Goal: Task Accomplishment & Management: Manage account settings

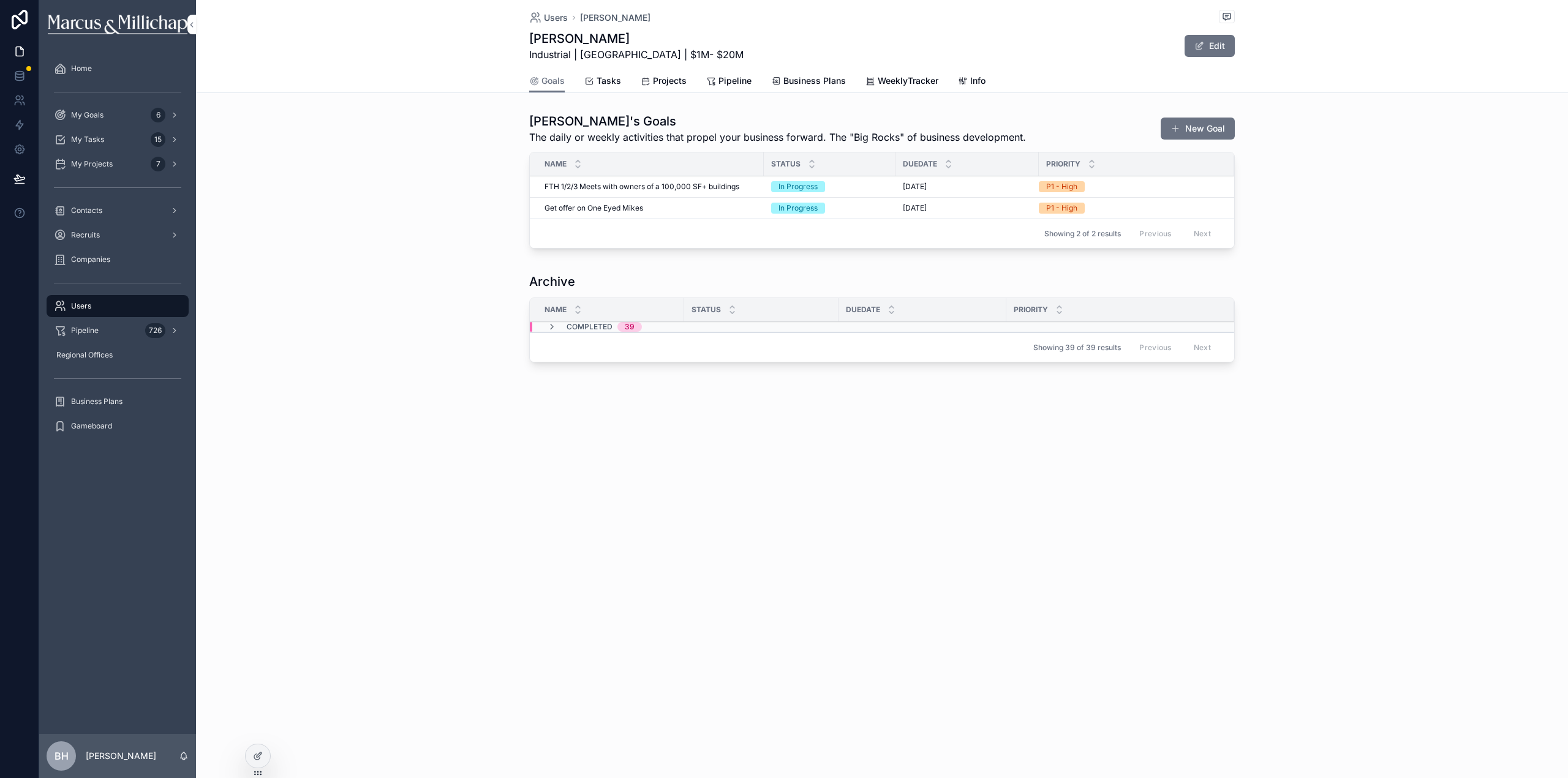
click at [75, 310] on span "Users" at bounding box center [81, 306] width 20 height 10
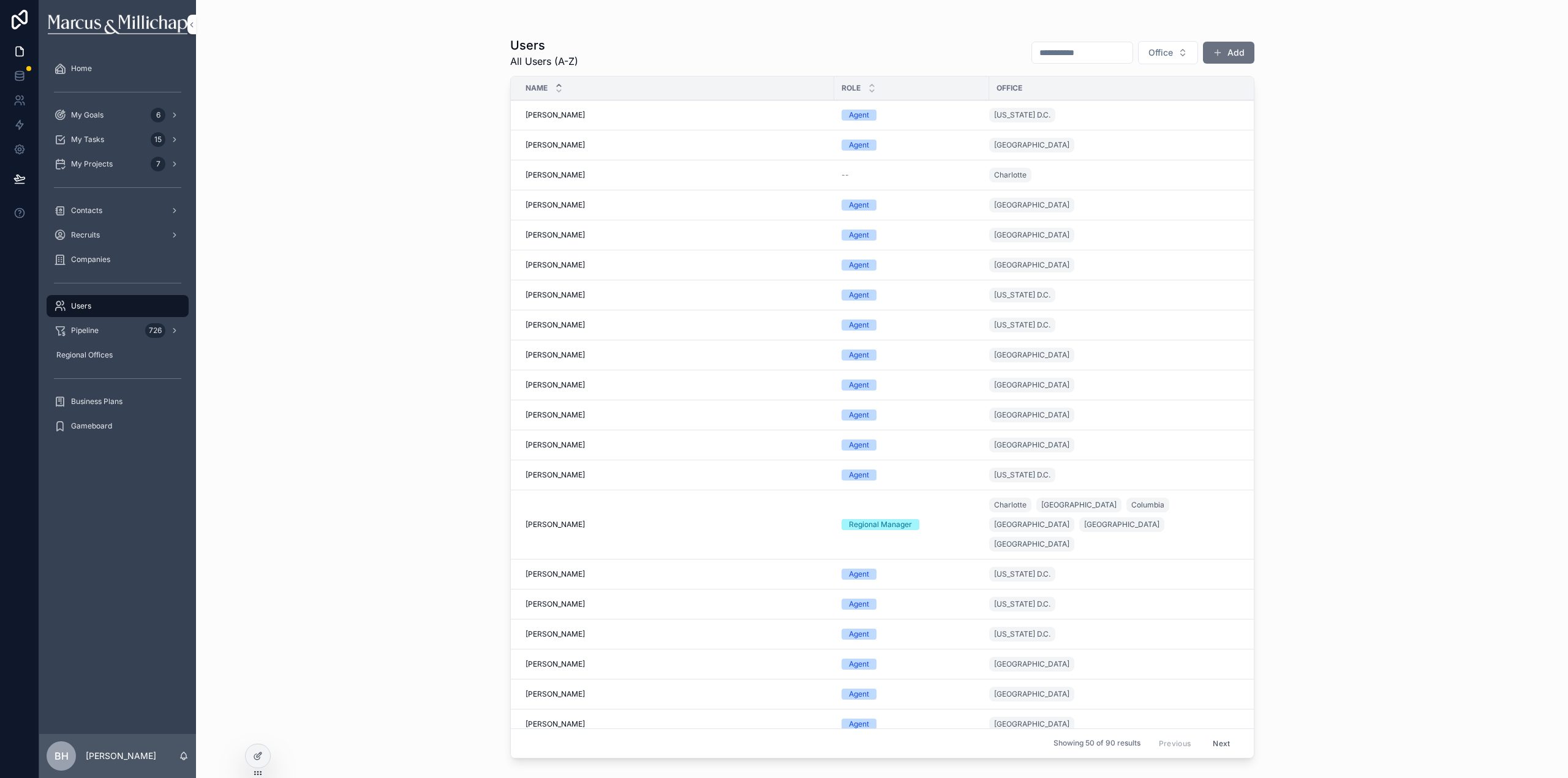
click at [1042, 48] on input "scrollable content" at bounding box center [1082, 52] width 100 height 17
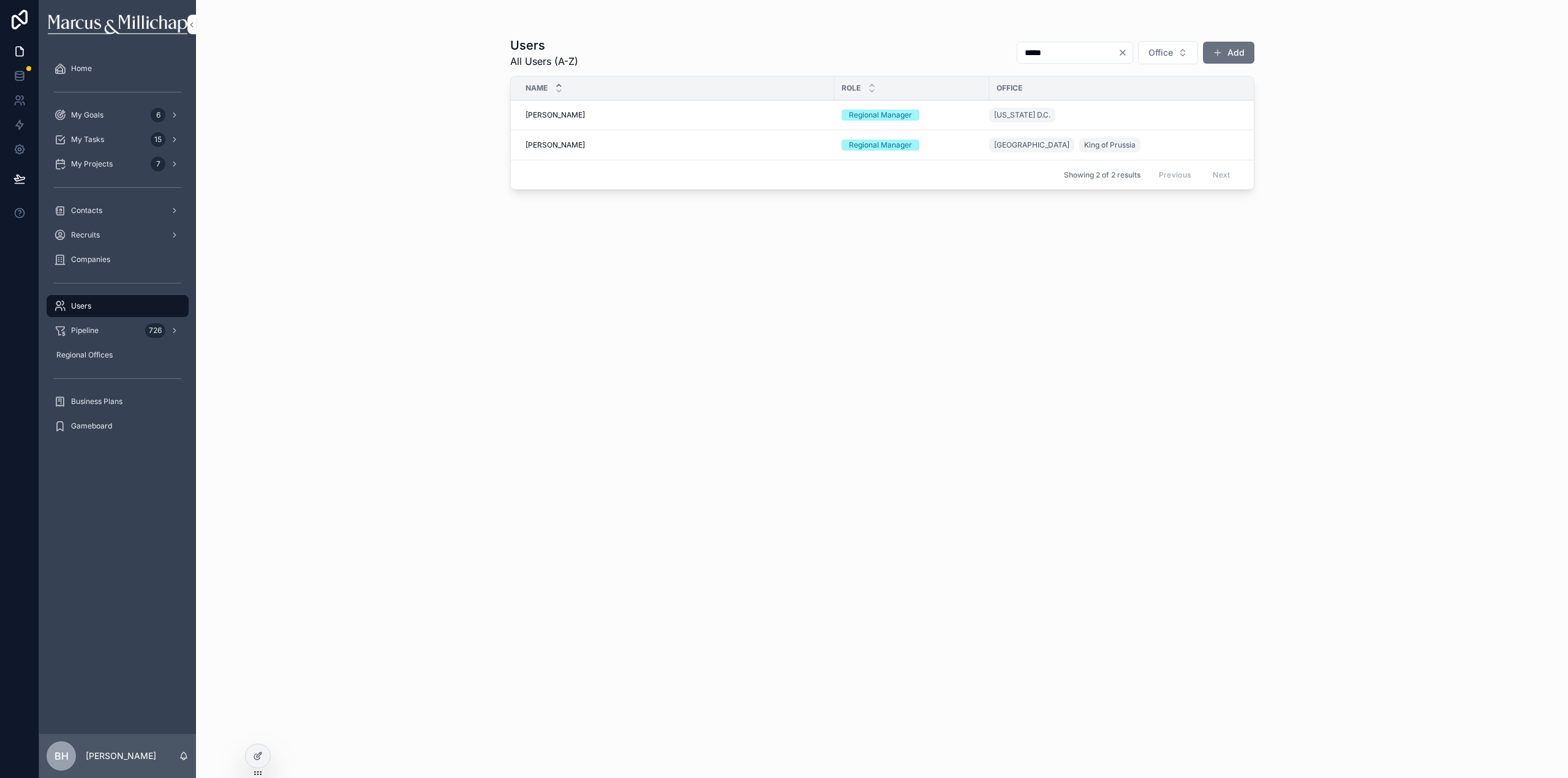
type input "*****"
click at [541, 114] on span "[PERSON_NAME]" at bounding box center [556, 114] width 59 height 10
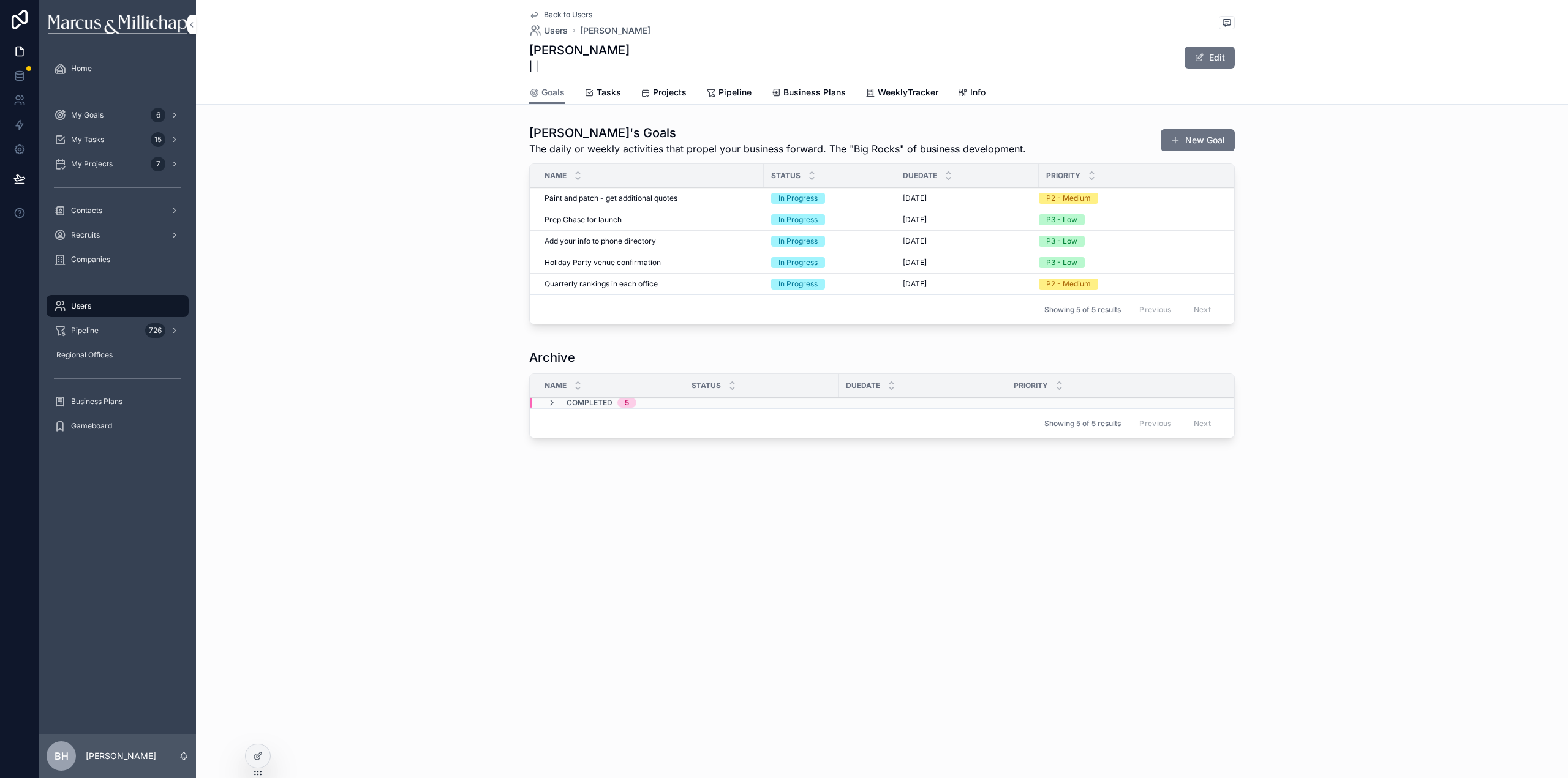
click at [0, 0] on span "Mark Complete" at bounding box center [0, 0] width 0 height 0
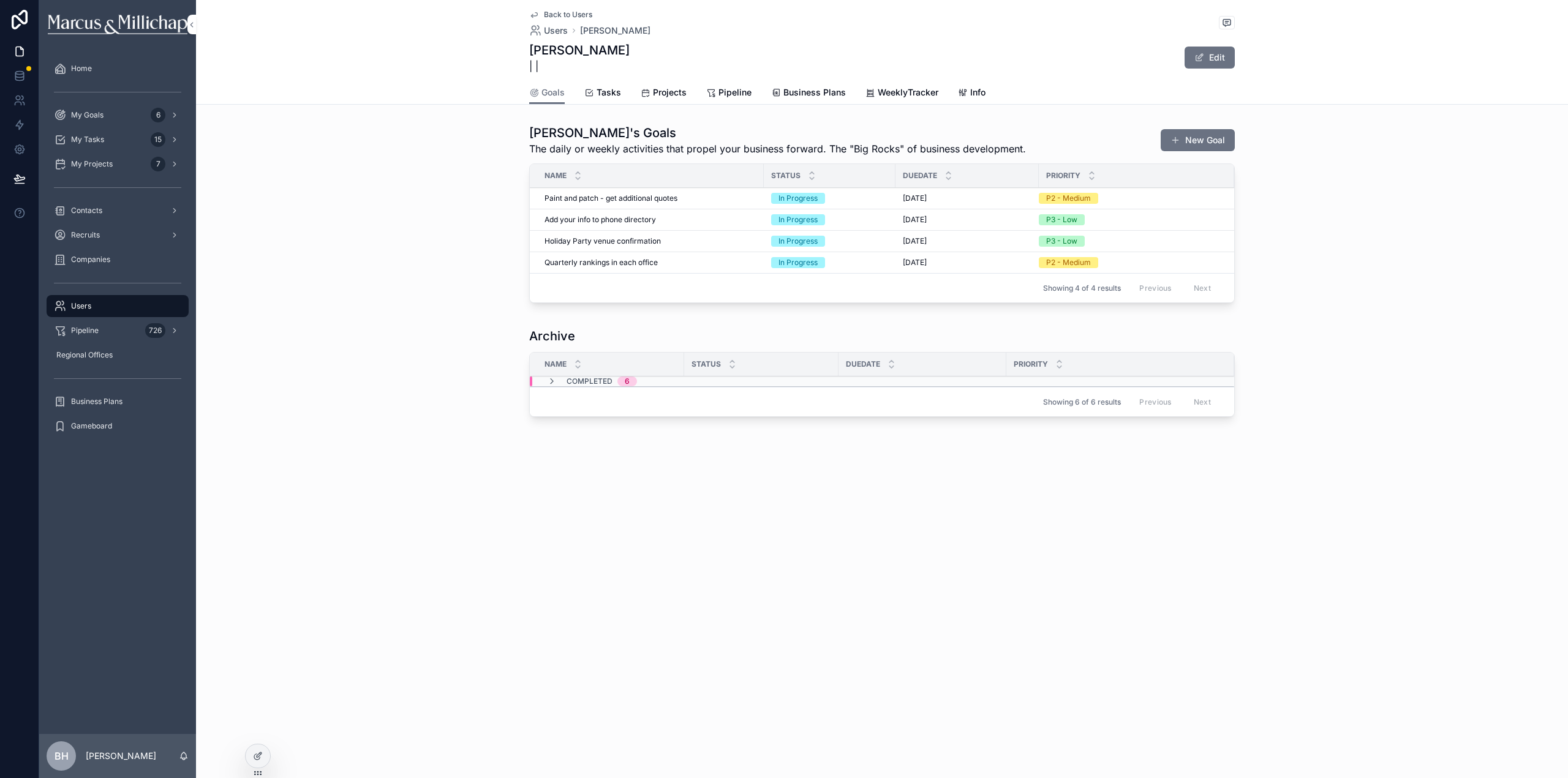
click at [1454, 156] on div "[PERSON_NAME]'s Goals The daily or weekly activities that propel your business …" at bounding box center [882, 216] width 1372 height 194
click at [1375, 186] on div "[PERSON_NAME]'s Goals The daily or weekly activities that propel your business …" at bounding box center [882, 216] width 1372 height 194
click at [111, 166] on span "My Projects" at bounding box center [92, 163] width 42 height 10
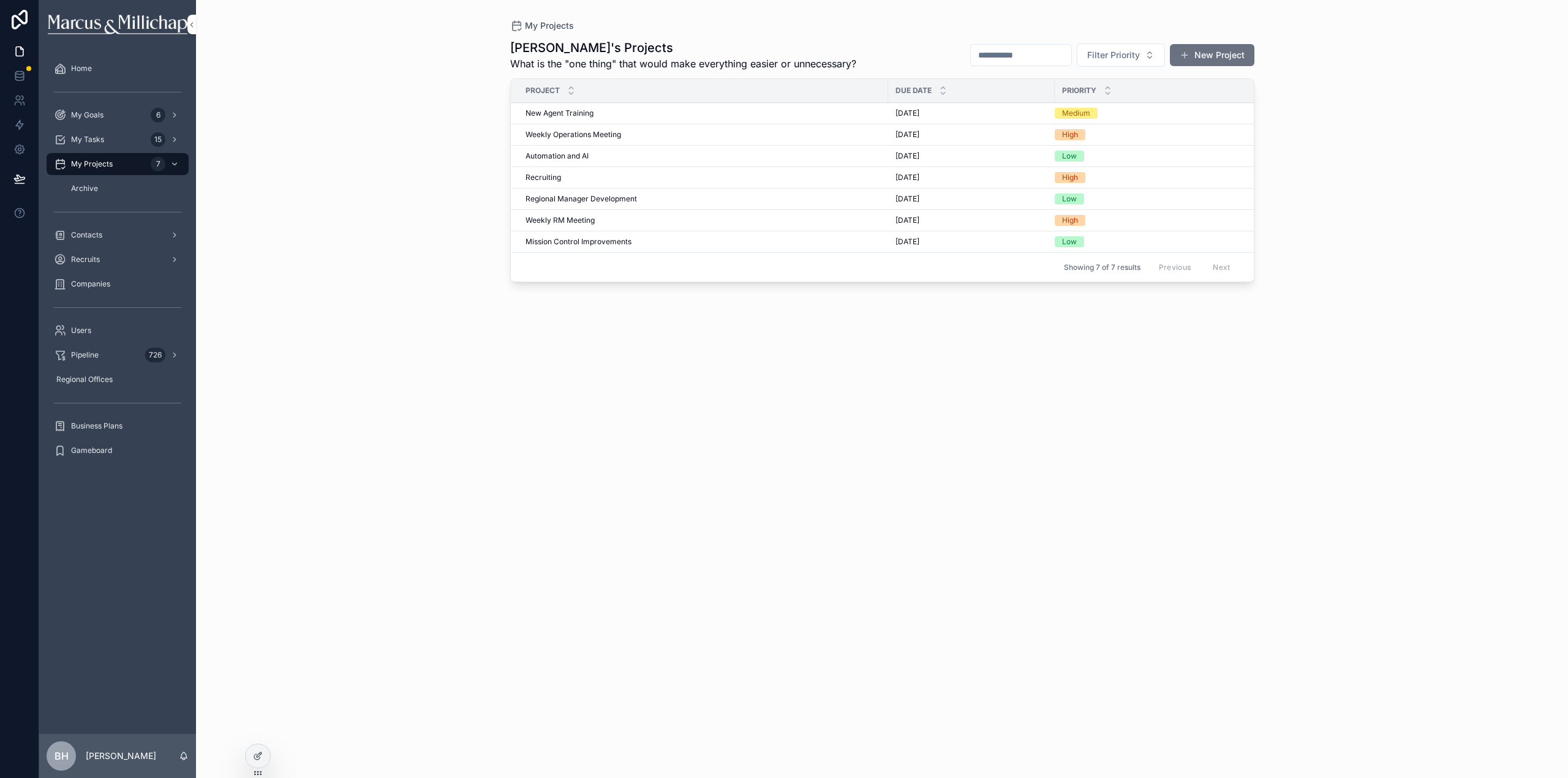
click at [552, 134] on span "Weekly Operations Meeting" at bounding box center [573, 134] width 96 height 10
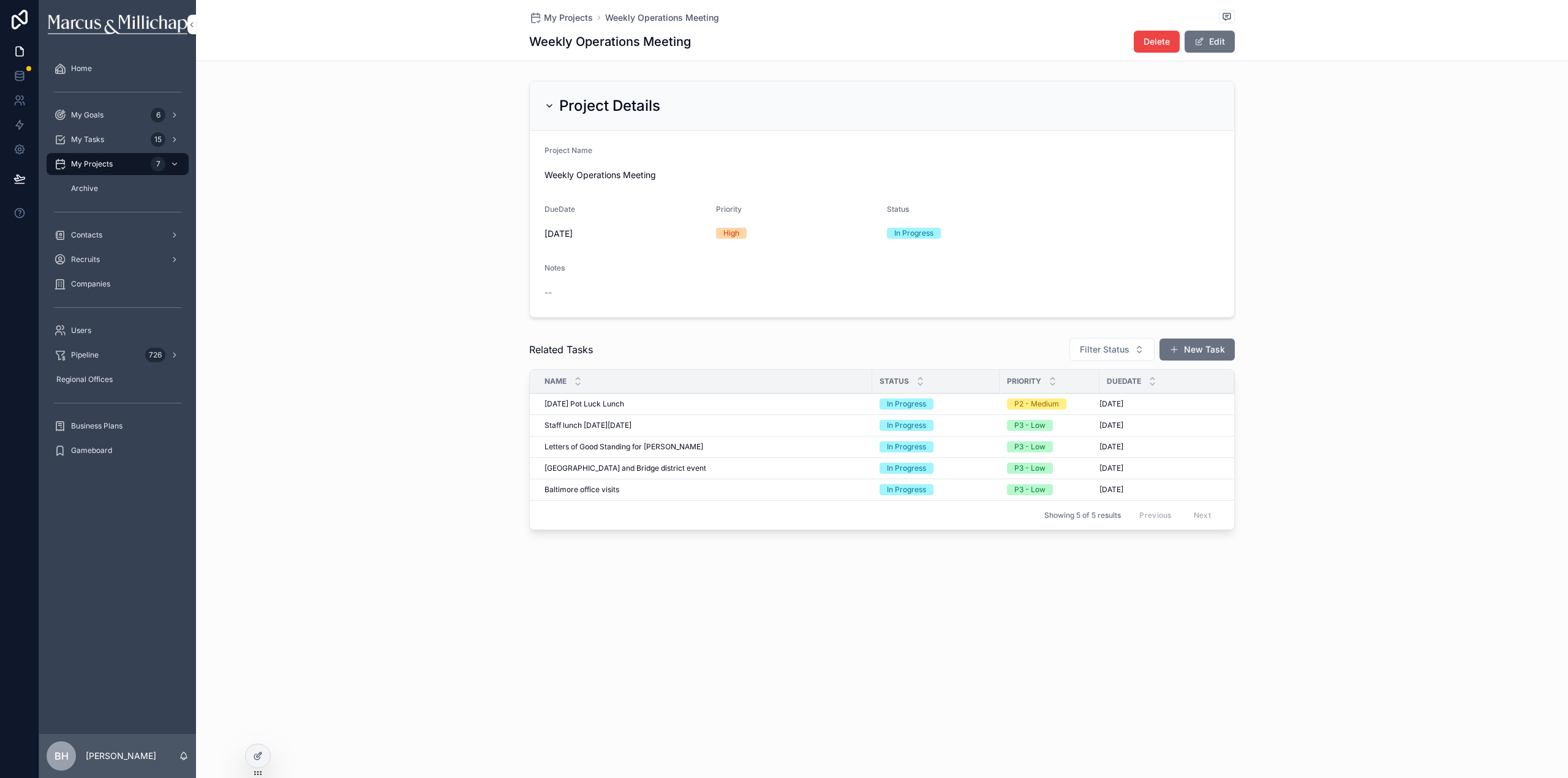
click at [1344, 130] on div "Project Details Project Name Weekly Operations Meeting DueDate [DATE] Priority …" at bounding box center [882, 199] width 1372 height 246
click at [0, 0] on span "Mark Complete" at bounding box center [0, 0] width 0 height 0
click at [612, 450] on span "[GEOGRAPHIC_DATA] and Bridge district event" at bounding box center [625, 446] width 162 height 10
click at [0, 0] on span "Mark Complete" at bounding box center [0, 0] width 0 height 0
